Goal: Task Accomplishment & Management: Manage account settings

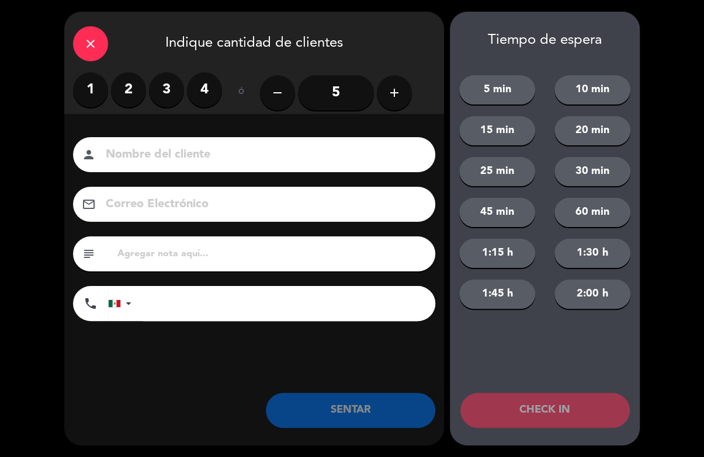
click at [394, 97] on icon "add" at bounding box center [394, 93] width 14 height 14
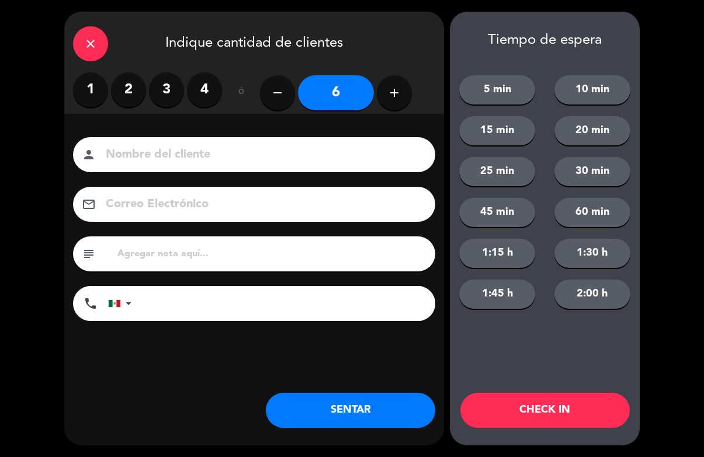
click at [396, 94] on icon "add" at bounding box center [394, 93] width 14 height 14
click at [389, 102] on button "add" at bounding box center [394, 92] width 35 height 35
click at [395, 105] on button "add" at bounding box center [394, 92] width 35 height 35
click at [385, 107] on button "add" at bounding box center [394, 92] width 35 height 35
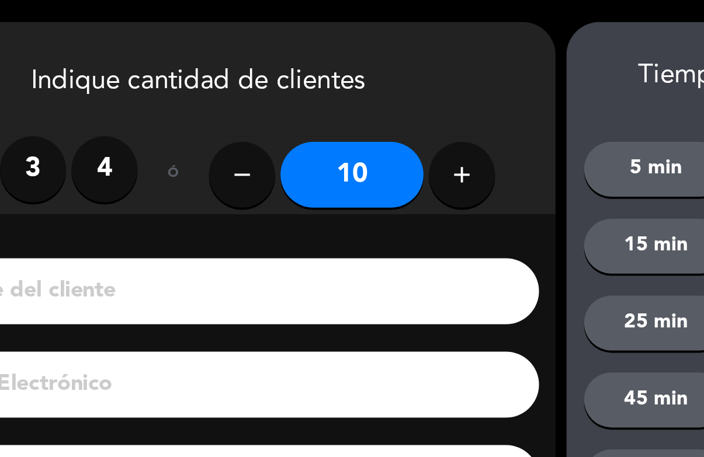
click at [377, 103] on button "add" at bounding box center [394, 92] width 35 height 35
click at [387, 98] on icon "add" at bounding box center [394, 93] width 14 height 14
click at [377, 100] on button "add" at bounding box center [394, 92] width 35 height 35
click at [387, 98] on icon "add" at bounding box center [394, 93] width 14 height 14
click at [387, 95] on icon "add" at bounding box center [394, 93] width 14 height 14
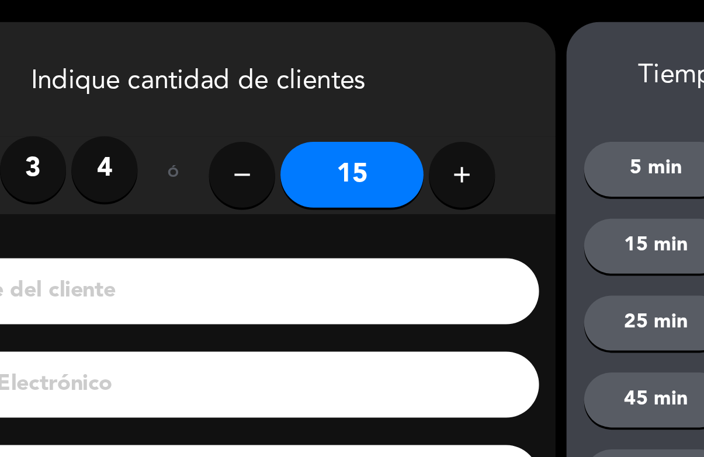
click at [387, 98] on icon "add" at bounding box center [394, 93] width 14 height 14
click at [387, 99] on icon "add" at bounding box center [394, 93] width 14 height 14
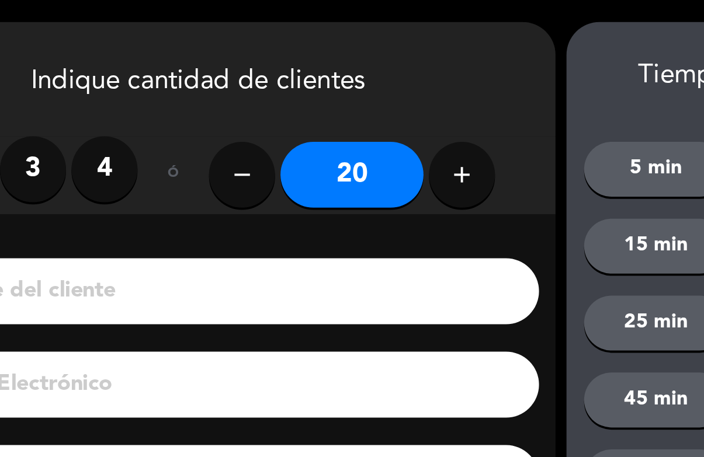
click at [377, 100] on button "add" at bounding box center [394, 92] width 35 height 35
click at [377, 103] on button "add" at bounding box center [394, 92] width 35 height 35
click at [377, 102] on button "add" at bounding box center [394, 92] width 35 height 35
click at [260, 101] on button "remove" at bounding box center [277, 92] width 35 height 35
type input "22"
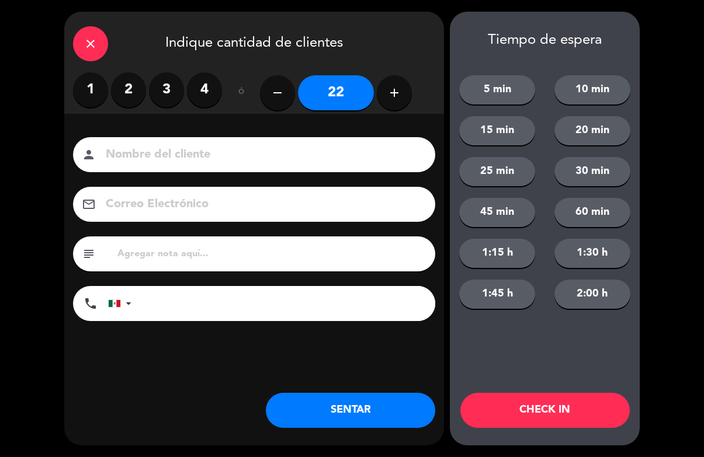
click at [558, 410] on button "CHECK IN" at bounding box center [544, 410] width 169 height 35
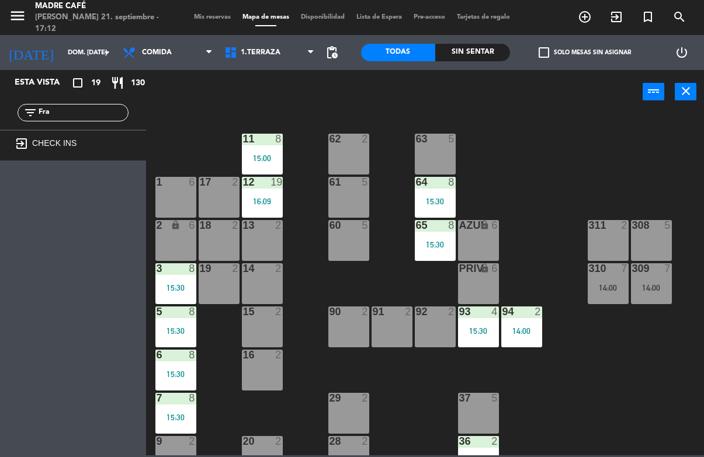
click at [611, 16] on icon "exit_to_app" at bounding box center [616, 17] width 14 height 14
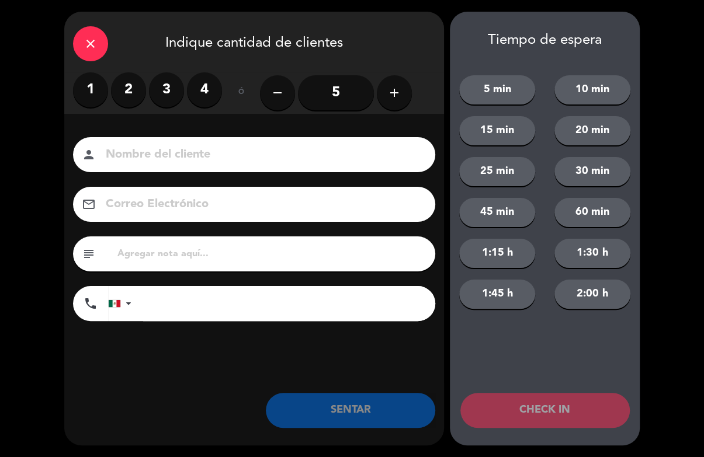
click at [399, 99] on icon "add" at bounding box center [394, 93] width 14 height 14
click at [392, 94] on icon "add" at bounding box center [394, 93] width 14 height 14
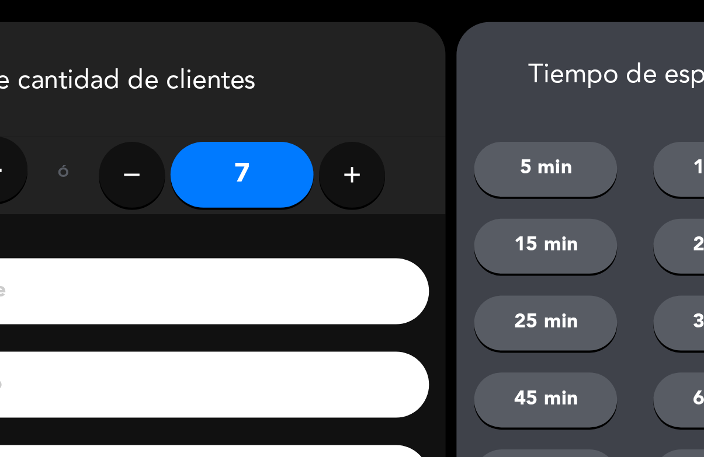
click at [387, 99] on icon "add" at bounding box center [394, 93] width 14 height 14
click at [387, 93] on icon "add" at bounding box center [394, 93] width 14 height 14
click at [387, 95] on icon "add" at bounding box center [394, 93] width 14 height 14
type input "10"
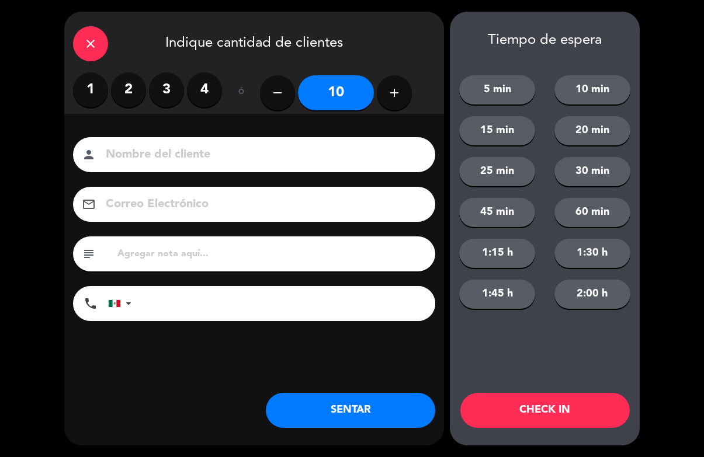
click at [554, 408] on button "CHECK IN" at bounding box center [544, 410] width 169 height 35
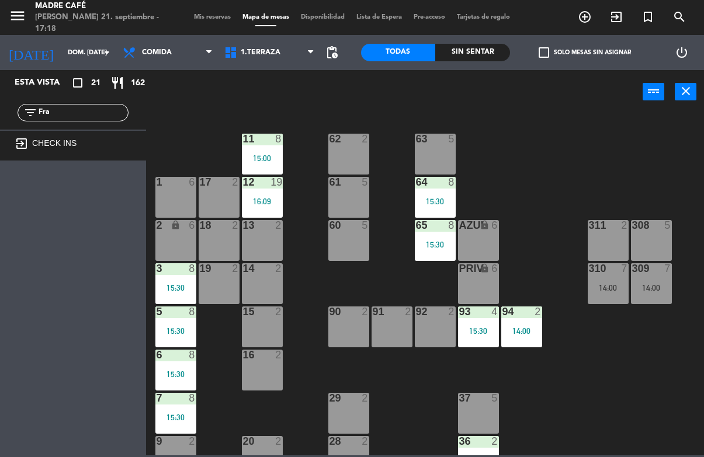
click at [96, 113] on input "Fra" at bounding box center [82, 112] width 91 height 13
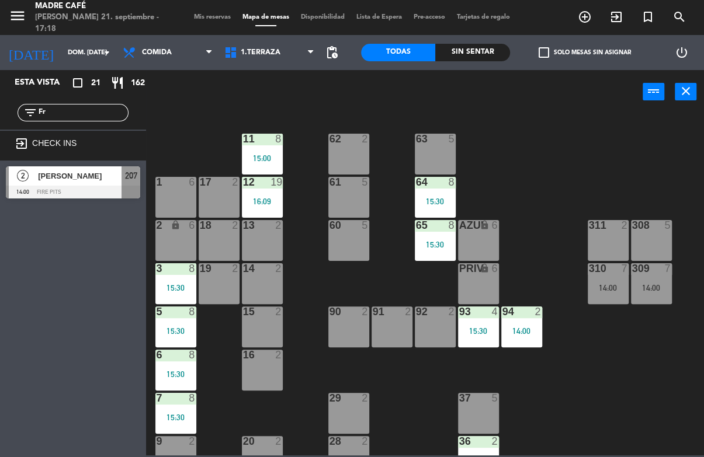
type input "F"
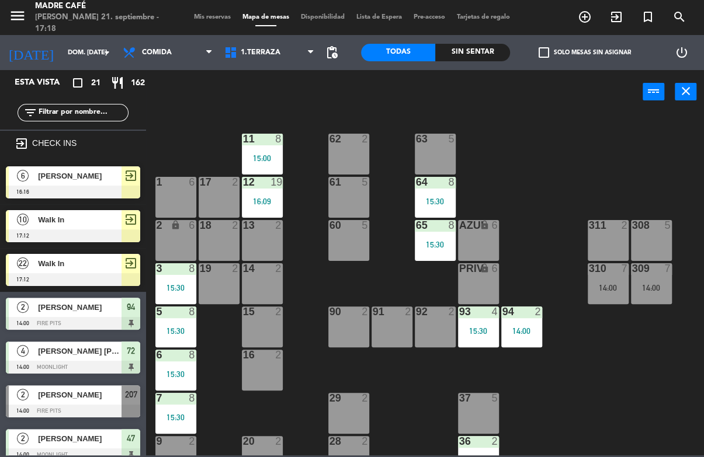
click at [573, 136] on div "11 8 15:00 63 5 62 2 12 19 16:09 1 6 61 5 64 8 15:30 17 2 13 2 2 lock 6 60 5 65…" at bounding box center [428, 284] width 551 height 343
click at [566, 147] on div "11 8 15:00 63 5 62 2 12 19 16:09 1 6 61 5 64 8 15:30 17 2 13 2 2 lock 6 60 5 65…" at bounding box center [428, 284] width 551 height 343
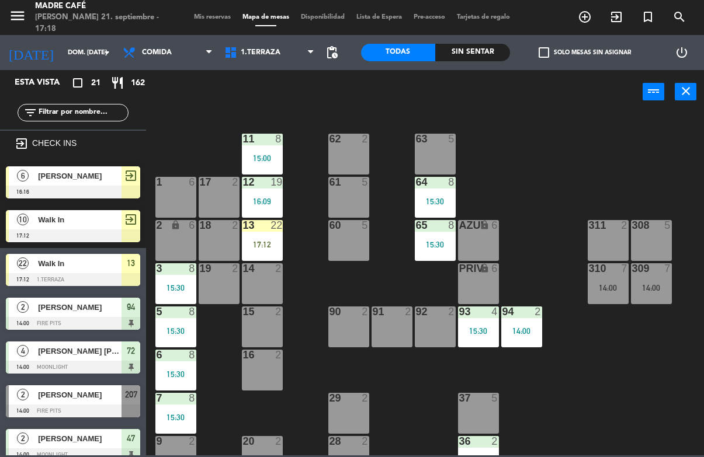
click at [259, 230] on div at bounding box center [261, 225] width 19 height 11
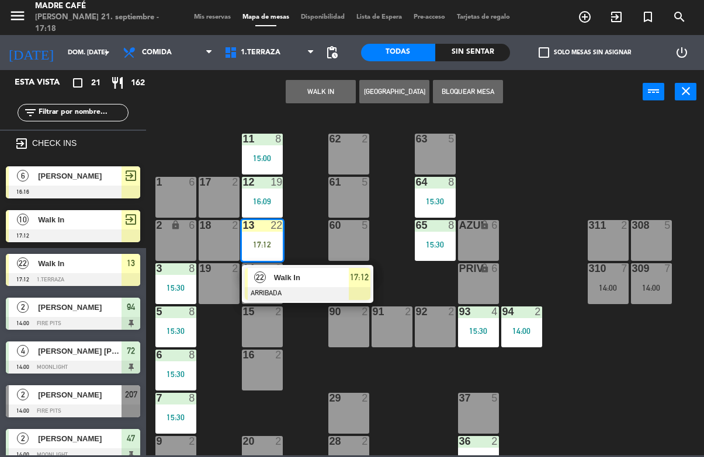
click at [356, 289] on div at bounding box center [308, 293] width 126 height 13
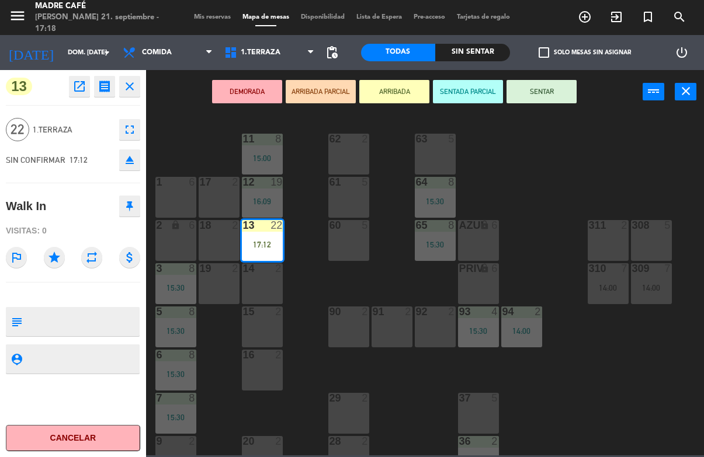
click at [548, 95] on button "SENTAR" at bounding box center [541, 91] width 70 height 23
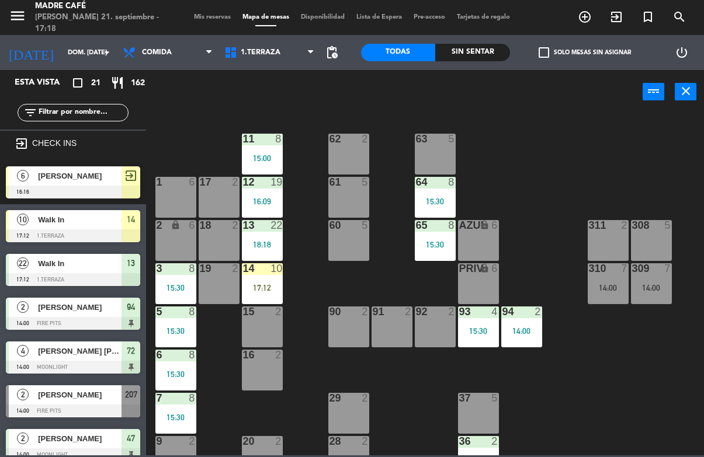
click at [262, 280] on div "14 10 17:12" at bounding box center [262, 283] width 41 height 41
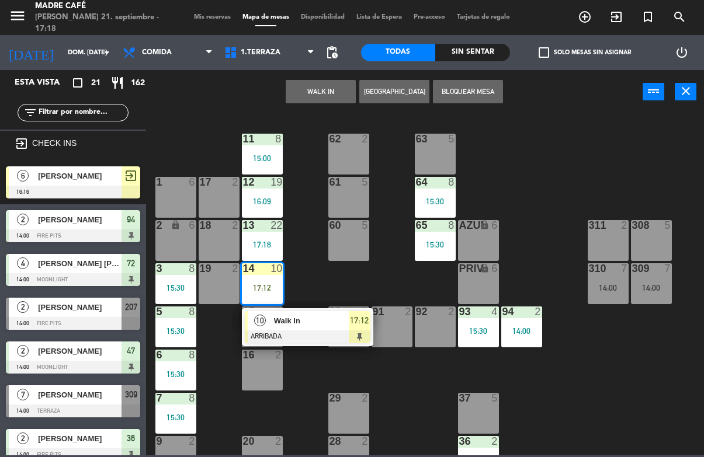
click at [364, 320] on span "17:12" at bounding box center [359, 321] width 19 height 14
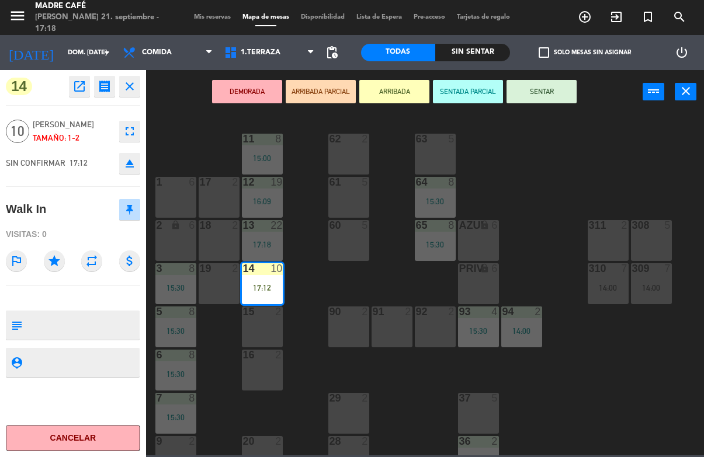
click at [546, 91] on button "SENTAR" at bounding box center [541, 91] width 70 height 23
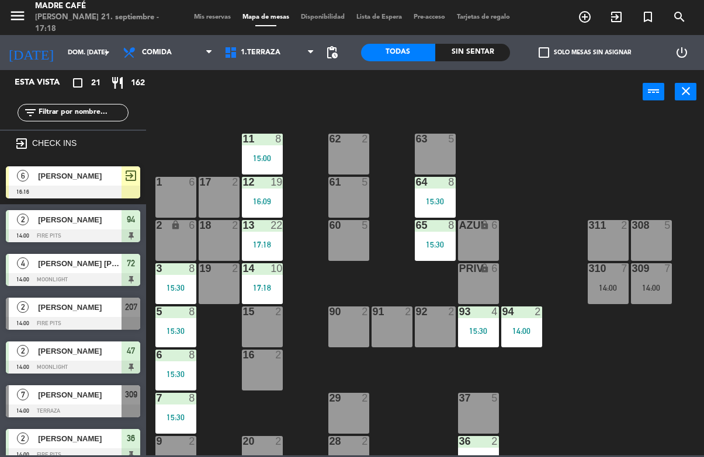
click at [216, 201] on div "17 2" at bounding box center [219, 197] width 41 height 41
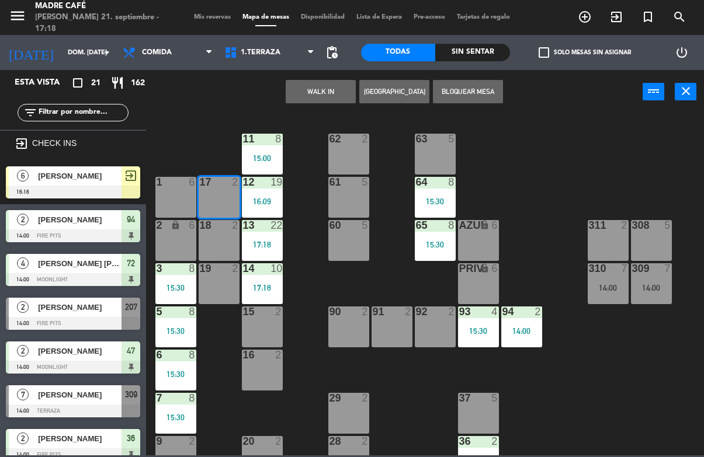
click at [545, 166] on div "11 8 15:00 63 5 62 2 12 19 16:09 1 6 61 5 64 8 15:30 17 2 13 22 17:18 2 lock 6 …" at bounding box center [428, 284] width 551 height 343
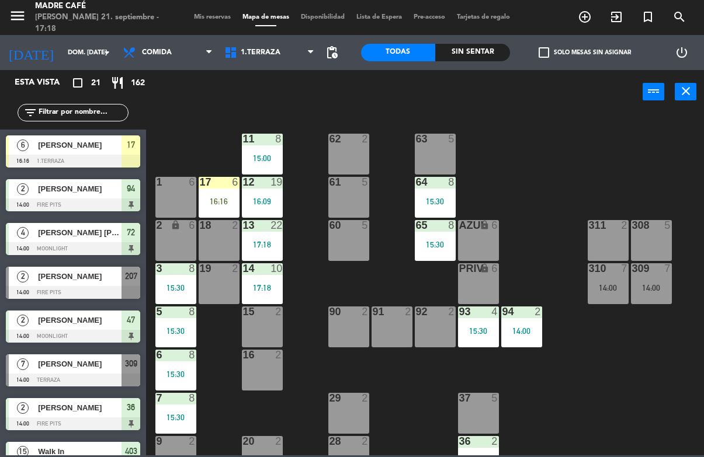
click at [215, 192] on div "17 6 16:16" at bounding box center [219, 197] width 41 height 41
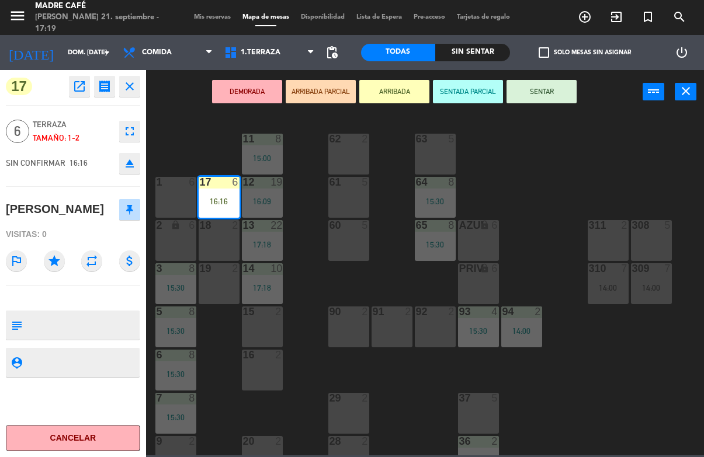
click at [552, 94] on button "SENTAR" at bounding box center [541, 91] width 70 height 23
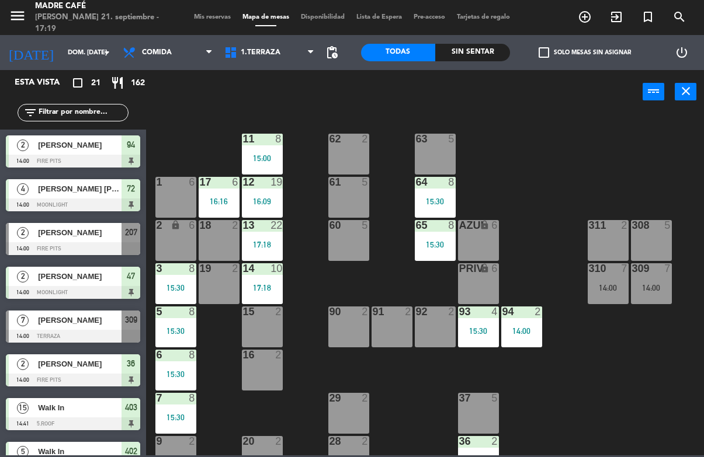
click at [81, 238] on span "[PERSON_NAME]" at bounding box center [80, 233] width 84 height 12
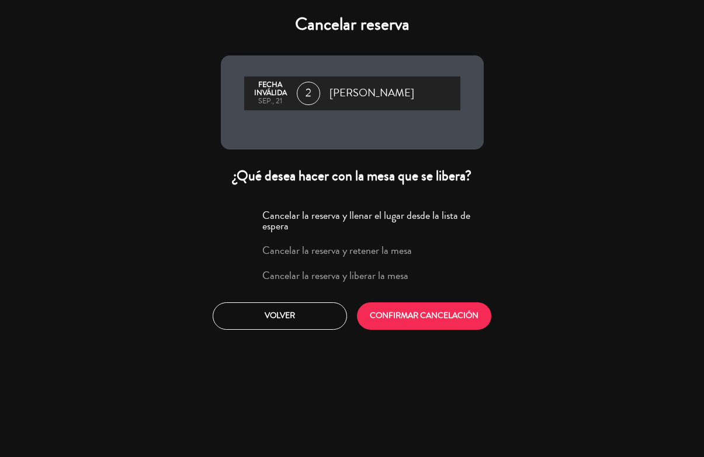
click at [245, 275] on input "Cancelar la reserva y liberar la mesa" at bounding box center [247, 275] width 8 height 8
radio input "true"
click at [433, 320] on button "CONFIRMAR CANCELACIÓN" at bounding box center [424, 316] width 134 height 27
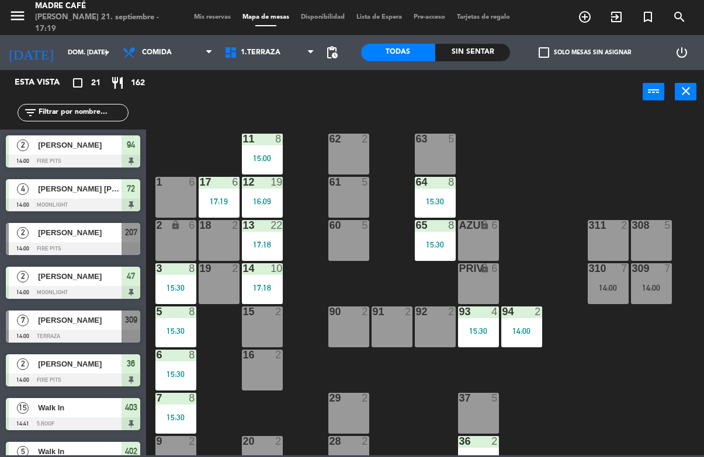
click at [77, 326] on span "[PERSON_NAME]" at bounding box center [80, 320] width 84 height 12
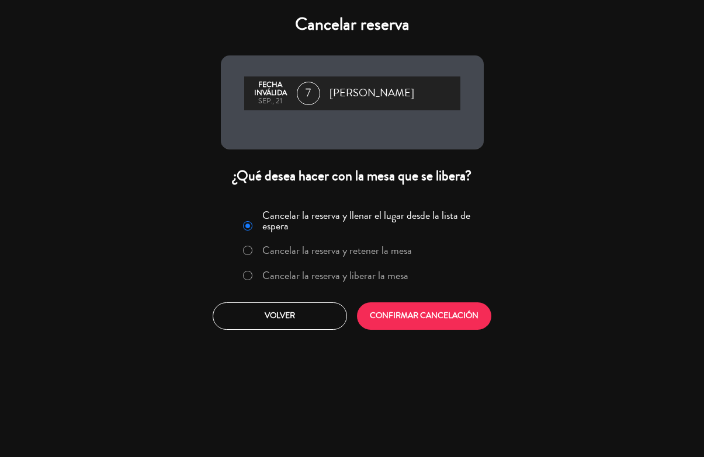
click at [250, 270] on label "Cancelar la reserva y liberar la mesa" at bounding box center [326, 276] width 178 height 21
click at [409, 311] on button "CONFIRMAR CANCELACIÓN" at bounding box center [424, 316] width 134 height 27
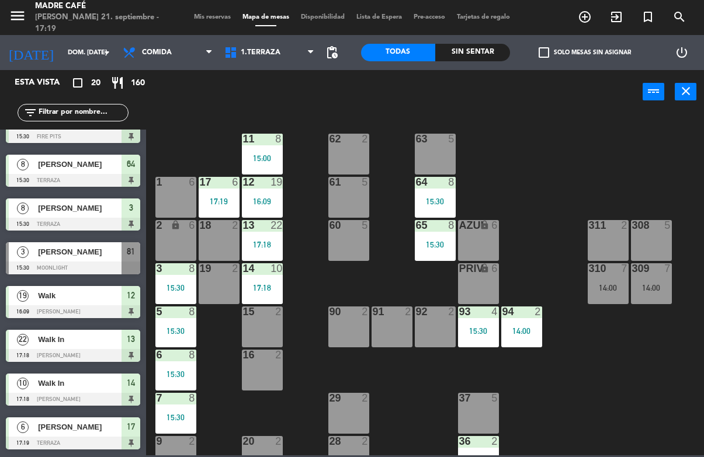
scroll to position [550, 0]
click at [72, 266] on div at bounding box center [73, 268] width 134 height 13
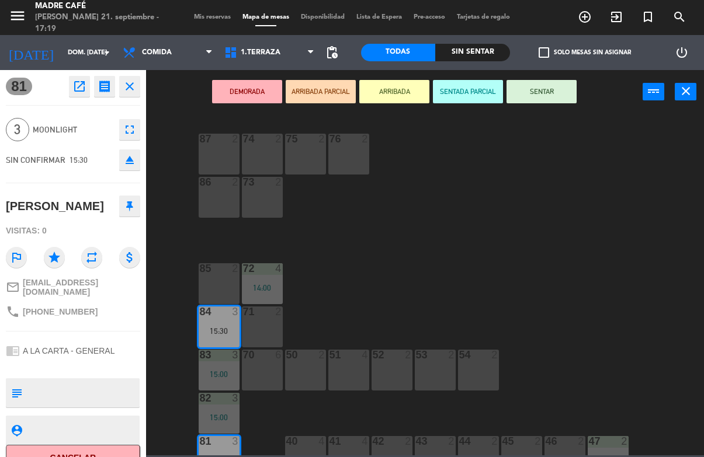
click at [71, 451] on button "Cancelar" at bounding box center [73, 458] width 134 height 26
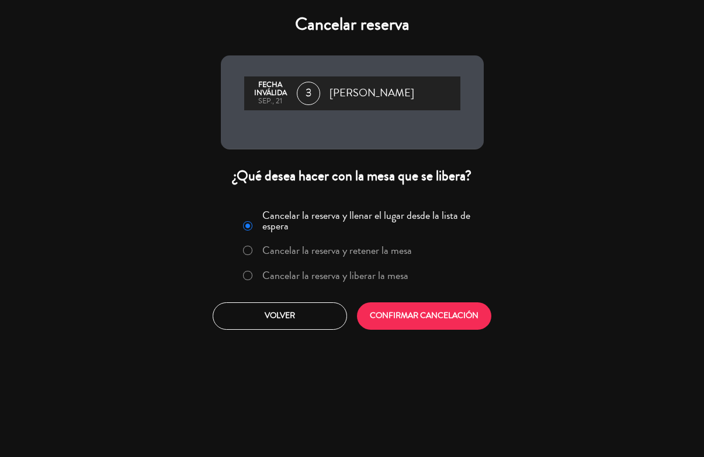
click at [40, 405] on div "Cancelar reserva Fecha inválida sep., 21 3 [PERSON_NAME] ¿Qué desea hacer con l…" at bounding box center [352, 228] width 704 height 457
click at [246, 277] on input "Cancelar la reserva y liberar la mesa" at bounding box center [247, 275] width 8 height 8
radio input "true"
click at [443, 312] on button "CONFIRMAR CANCELACIÓN" at bounding box center [424, 316] width 134 height 27
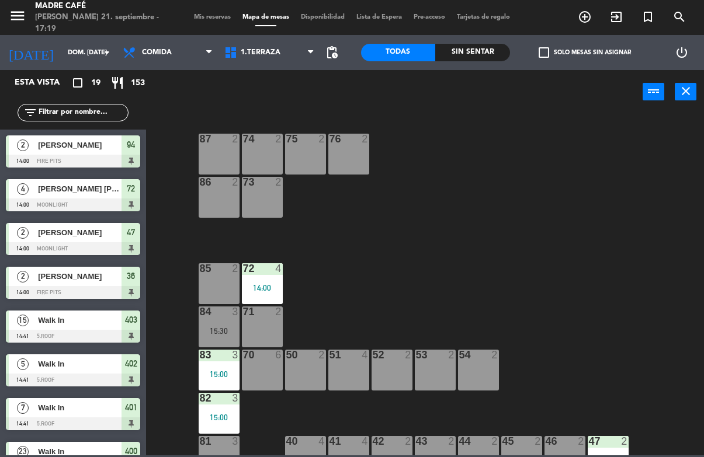
scroll to position [77, 0]
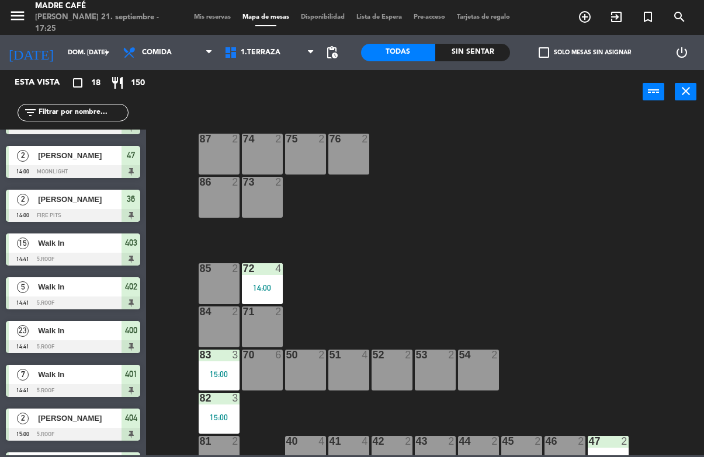
click at [614, 22] on icon "exit_to_app" at bounding box center [616, 17] width 14 height 14
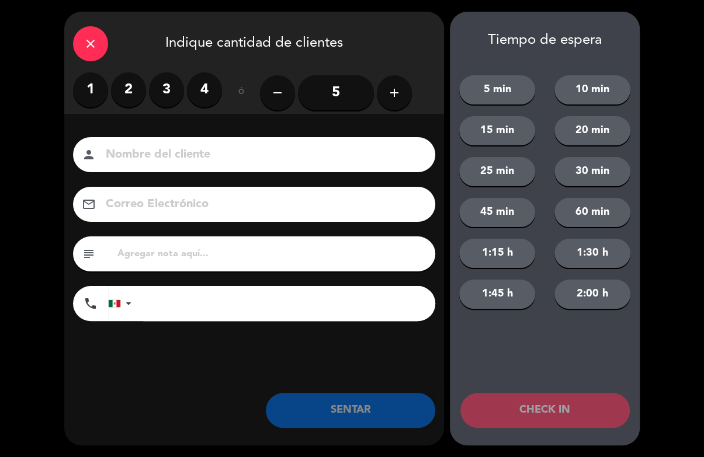
click at [206, 96] on label "4" at bounding box center [204, 89] width 35 height 35
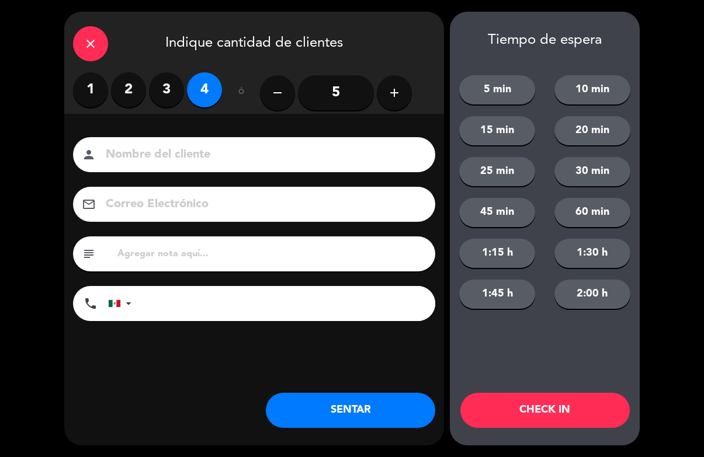
click at [566, 413] on button "CHECK IN" at bounding box center [544, 410] width 169 height 35
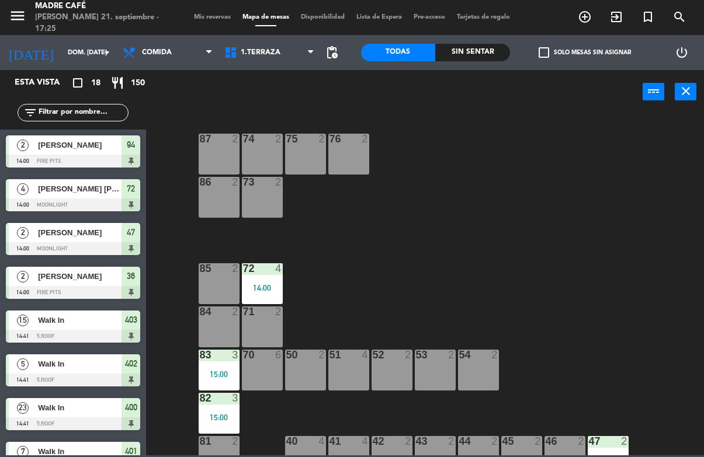
scroll to position [0, 0]
